Goal: Answer question/provide support: Answer question/provide support

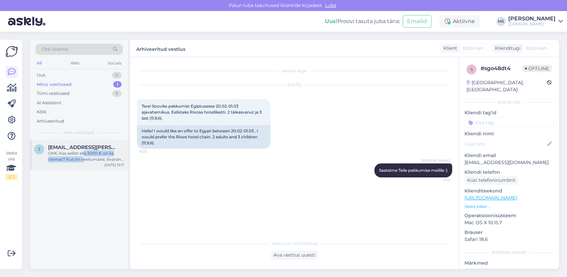
click at [83, 156] on div "OMG Kas sellist alla 3000 € on ka olemas? Kus on veeliumäed, liivarand jne ja o…" at bounding box center [86, 156] width 76 height 12
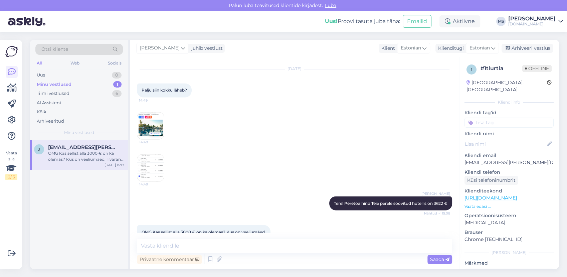
scroll to position [1251, 0]
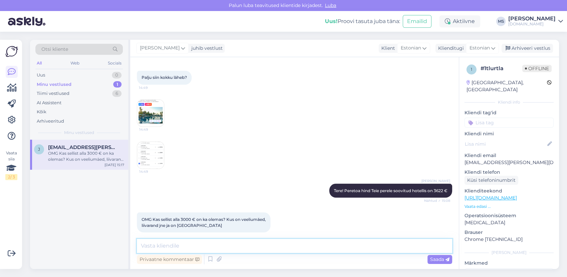
click at [191, 247] on textarea at bounding box center [294, 246] width 315 height 14
type textarea "Vastasime Teile [PERSON_NAME]. :)"
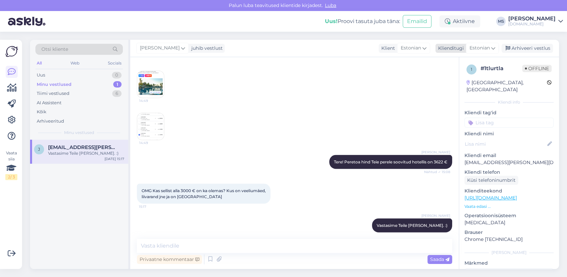
click at [540, 48] on div "Arhiveeri vestlus" at bounding box center [526, 48] width 51 height 9
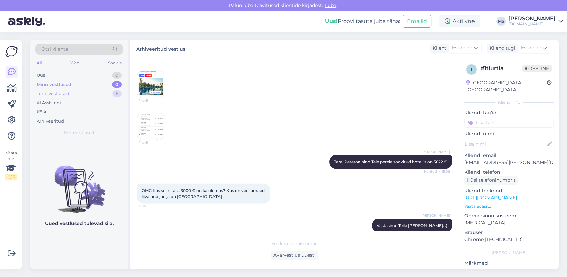
click at [82, 91] on div "Tiimi vestlused 6" at bounding box center [78, 93] width 87 height 9
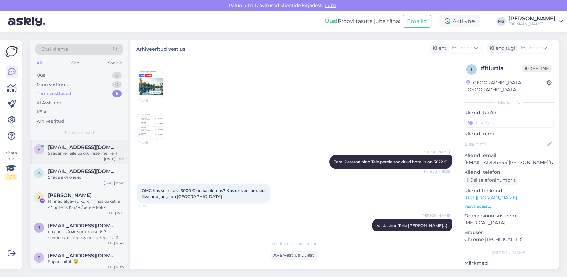
click at [82, 150] on div "Saadame Teile pakkumise meilile :)" at bounding box center [86, 153] width 76 height 6
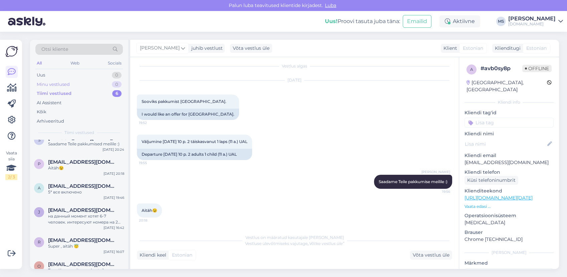
scroll to position [0, 0]
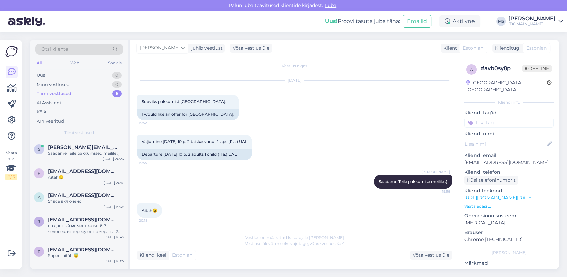
click at [70, 49] on div "Otsi kliente" at bounding box center [78, 49] width 87 height 11
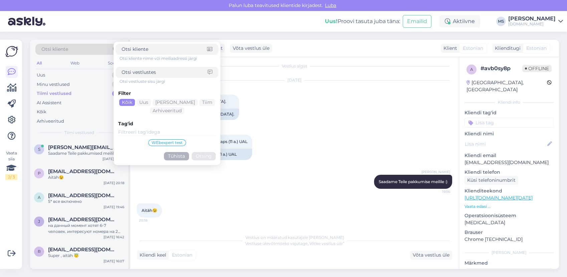
click at [131, 51] on input at bounding box center [163, 49] width 85 height 7
type input "merlekapp"
click at [199, 154] on button "Otsing" at bounding box center [204, 156] width 24 height 8
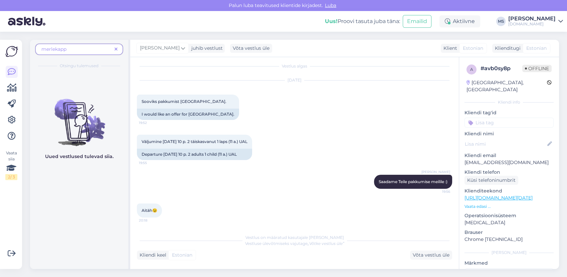
click at [64, 47] on span "merlekapp" at bounding box center [53, 49] width 25 height 6
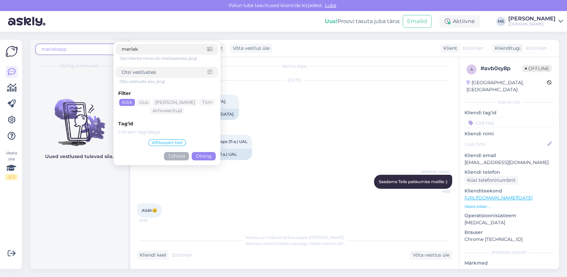
type input "[PERSON_NAME]"
click button "Otsing" at bounding box center [204, 156] width 24 height 8
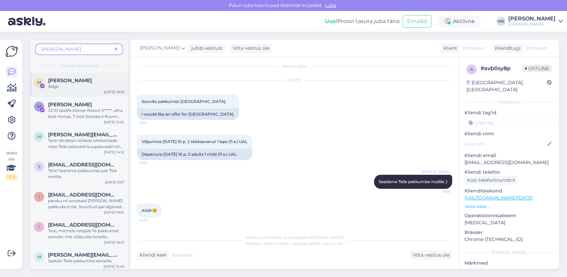
click at [76, 90] on div "M [PERSON_NAME] Selge [DATE] 18:39" at bounding box center [79, 85] width 98 height 24
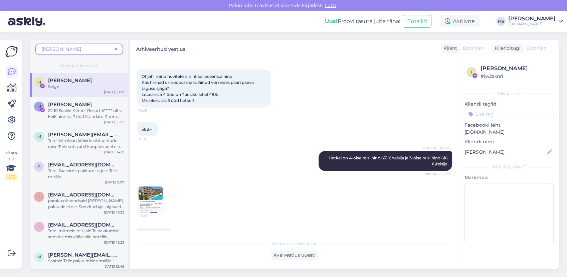
scroll to position [4449, 0]
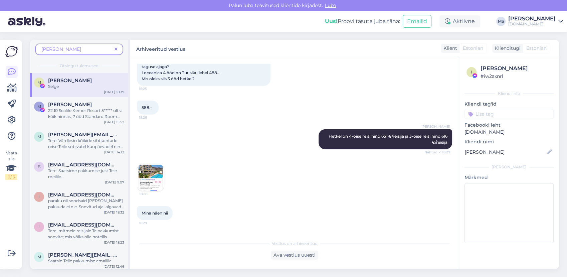
click at [117, 49] on icon at bounding box center [115, 49] width 3 height 5
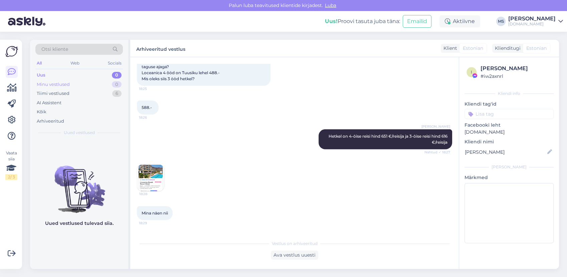
click at [82, 82] on div "Minu vestlused 0" at bounding box center [78, 84] width 87 height 9
click at [76, 87] on div "Minu vestlused 0" at bounding box center [78, 84] width 87 height 9
click at [75, 90] on div "Tiimi vestlused 6" at bounding box center [78, 93] width 87 height 9
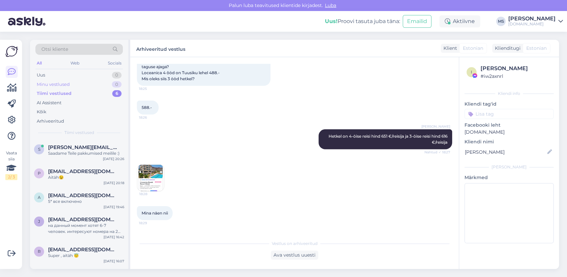
click at [73, 85] on div "Minu vestlused 0" at bounding box center [78, 84] width 87 height 9
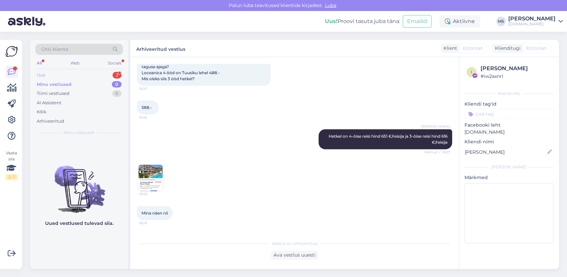
click at [62, 77] on div "Uus 2" at bounding box center [78, 74] width 87 height 9
